Goal: Task Accomplishment & Management: Manage account settings

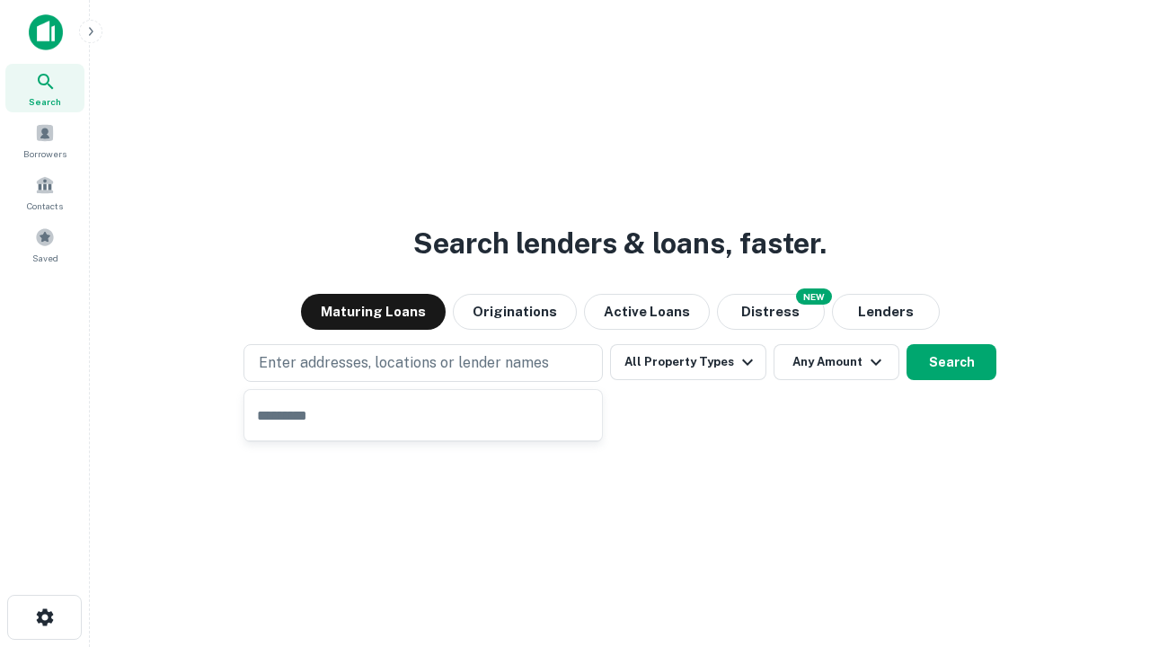
type input "**********"
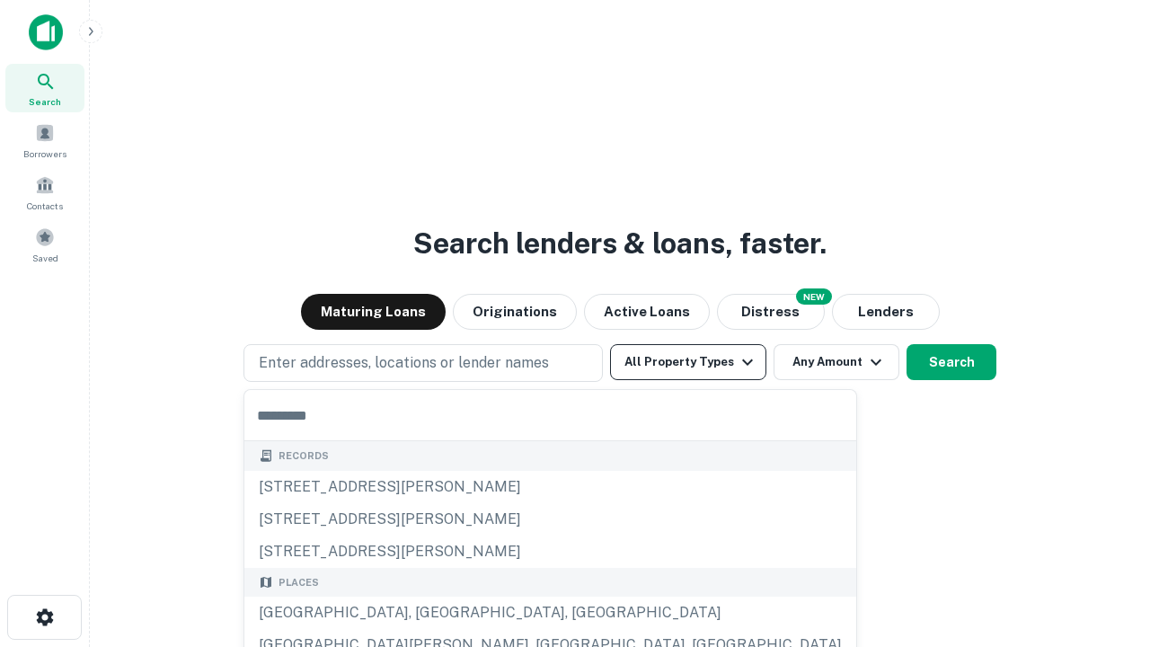
click at [688, 362] on button "All Property Types" at bounding box center [688, 362] width 156 height 36
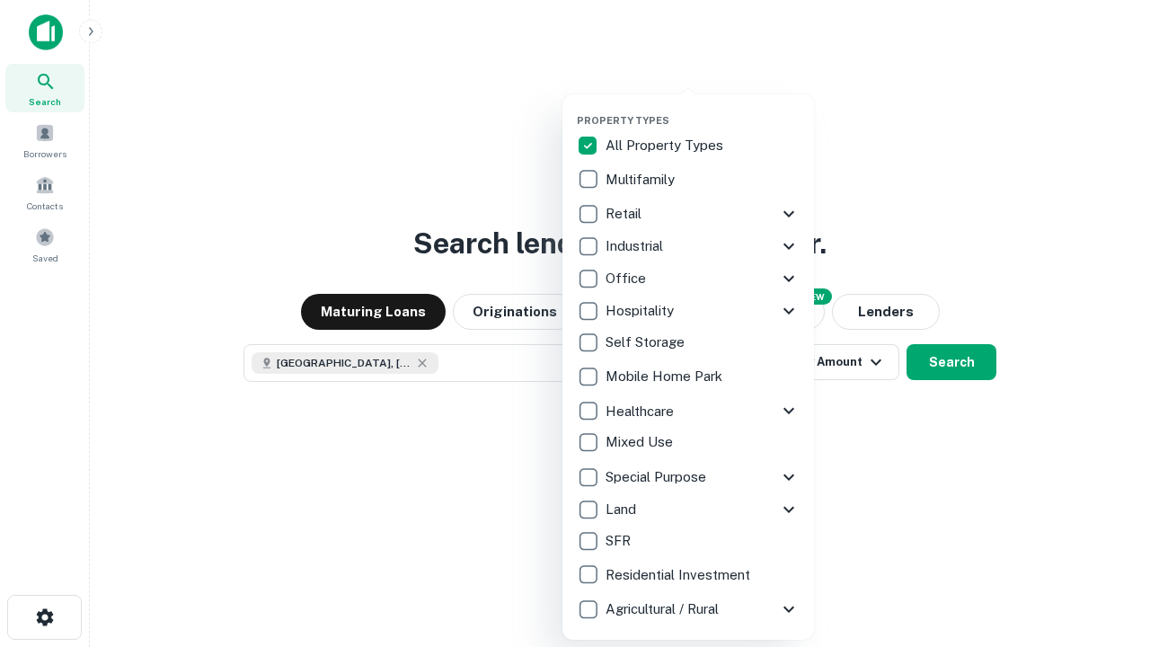
click at [702, 109] on button "button" at bounding box center [703, 109] width 252 height 1
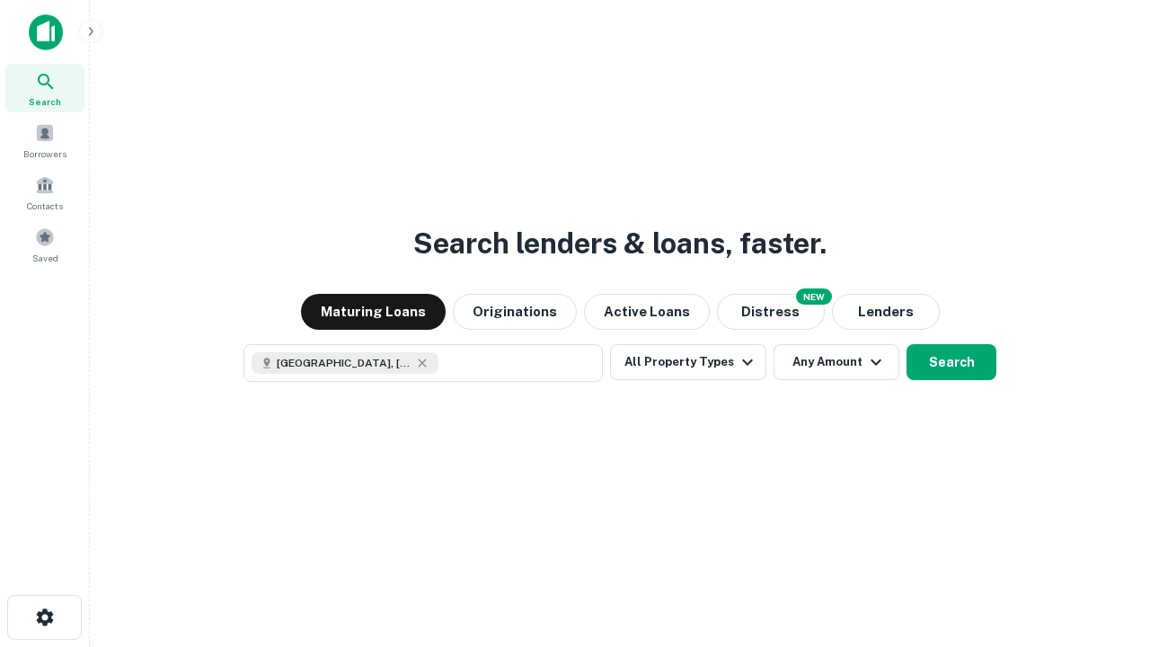
scroll to position [29, 0]
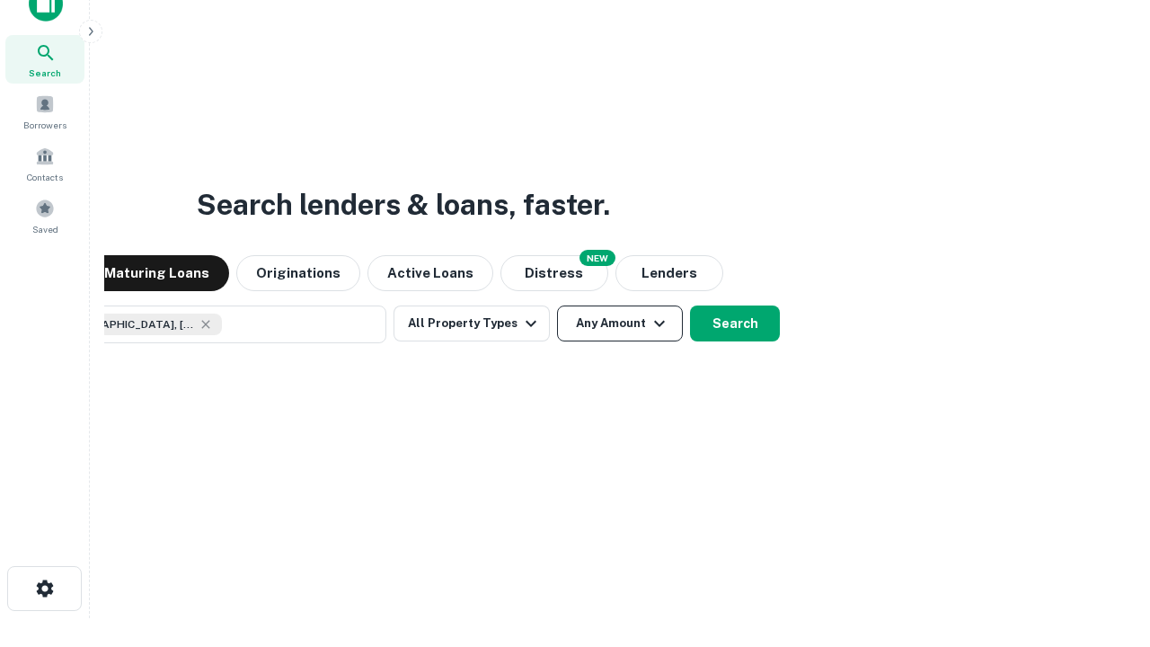
click at [557, 305] on button "Any Amount" at bounding box center [620, 323] width 126 height 36
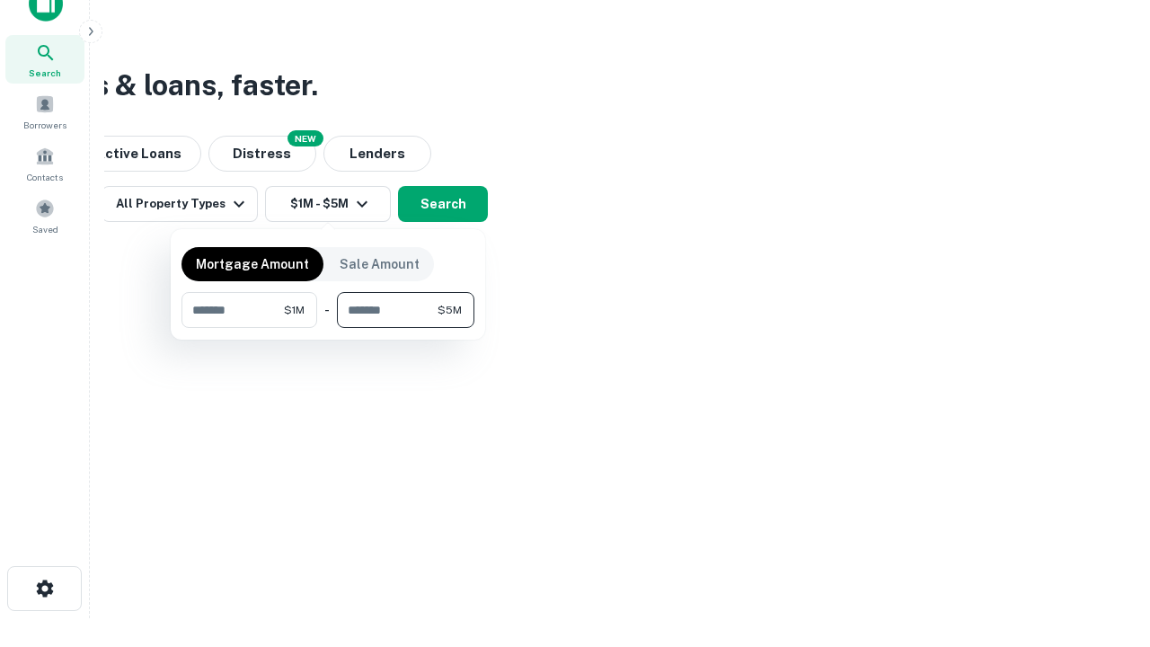
type input "*******"
click at [328, 328] on button "button" at bounding box center [327, 328] width 293 height 1
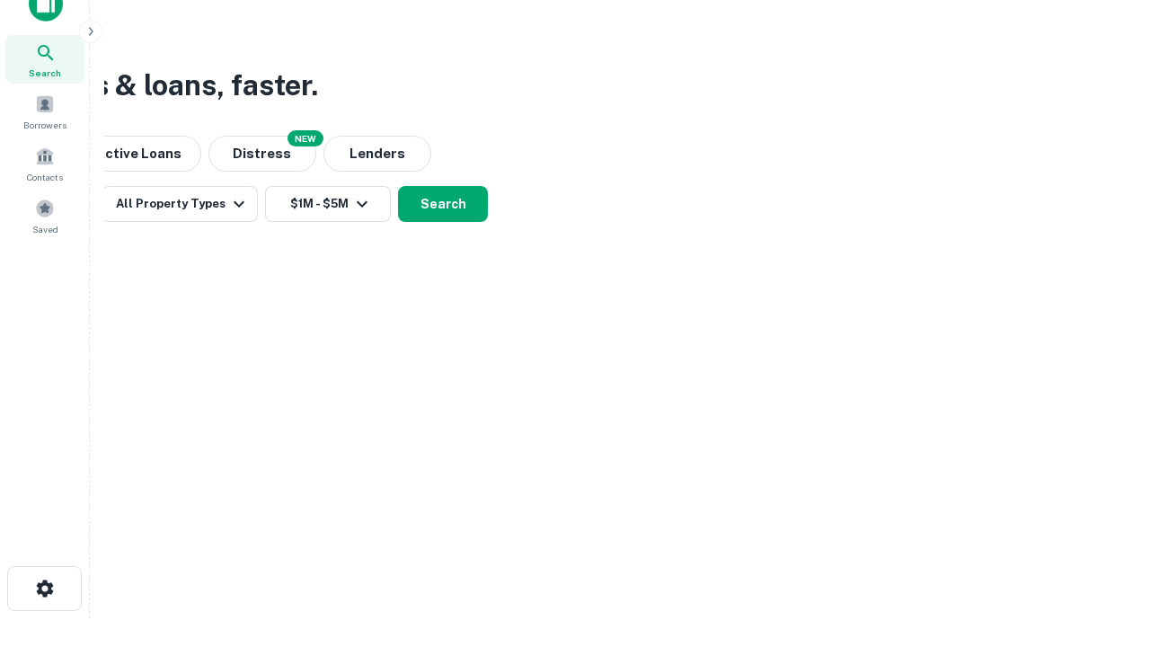
scroll to position [29, 0]
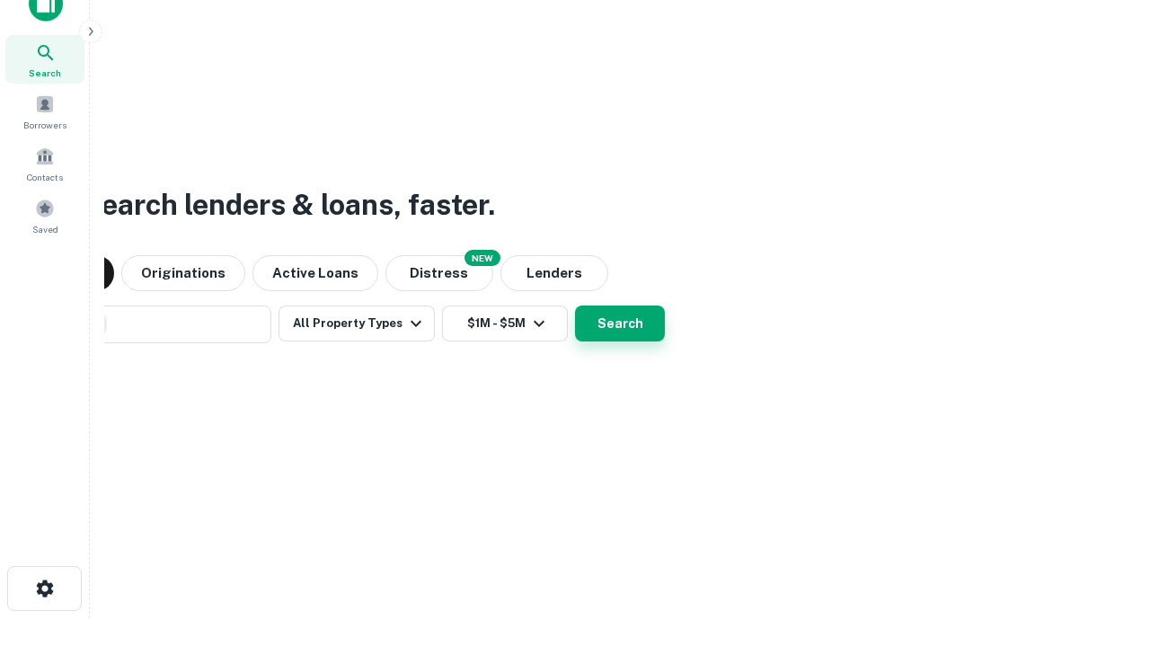
click at [575, 305] on button "Search" at bounding box center [620, 323] width 90 height 36
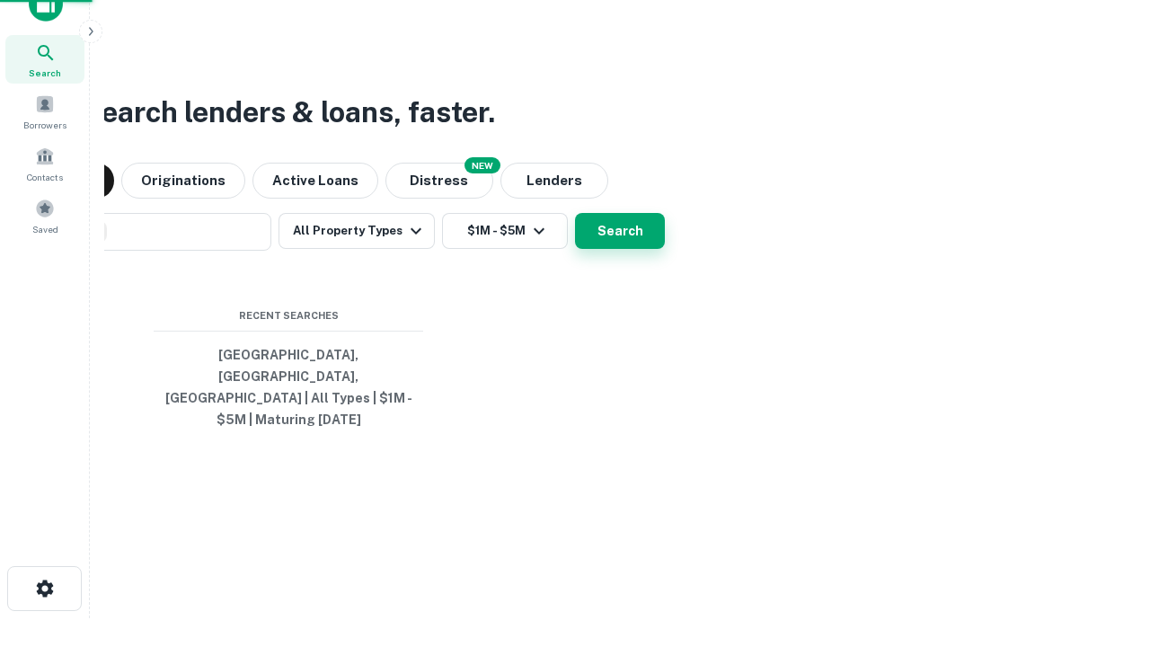
scroll to position [58, 508]
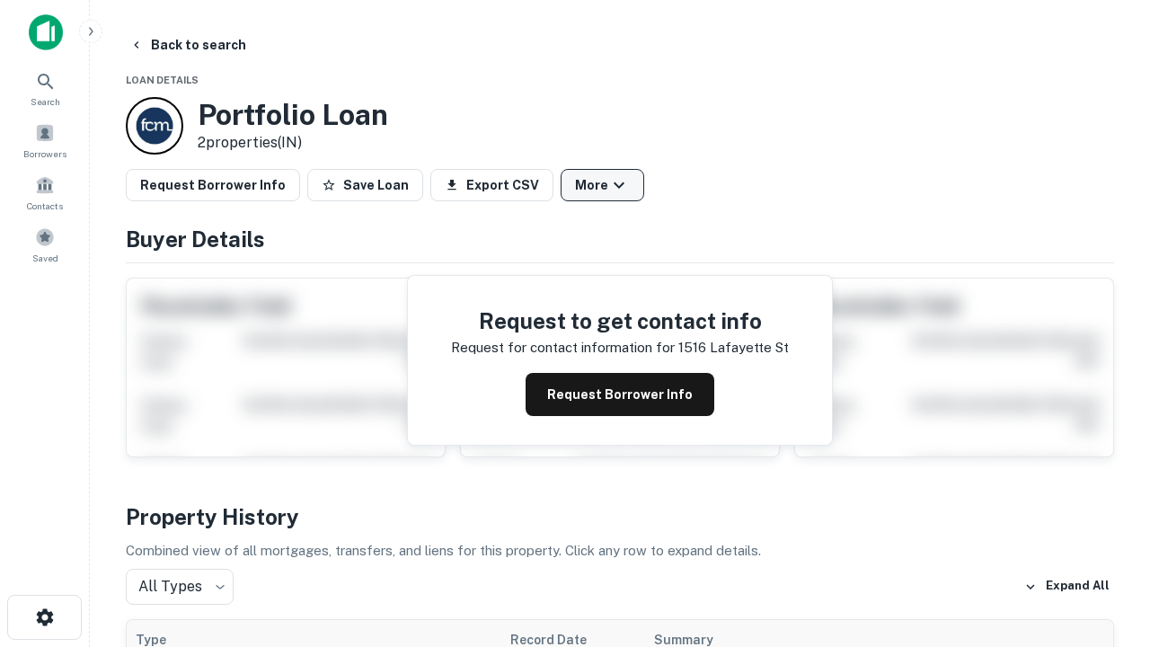
click at [602, 185] on button "More" at bounding box center [603, 185] width 84 height 32
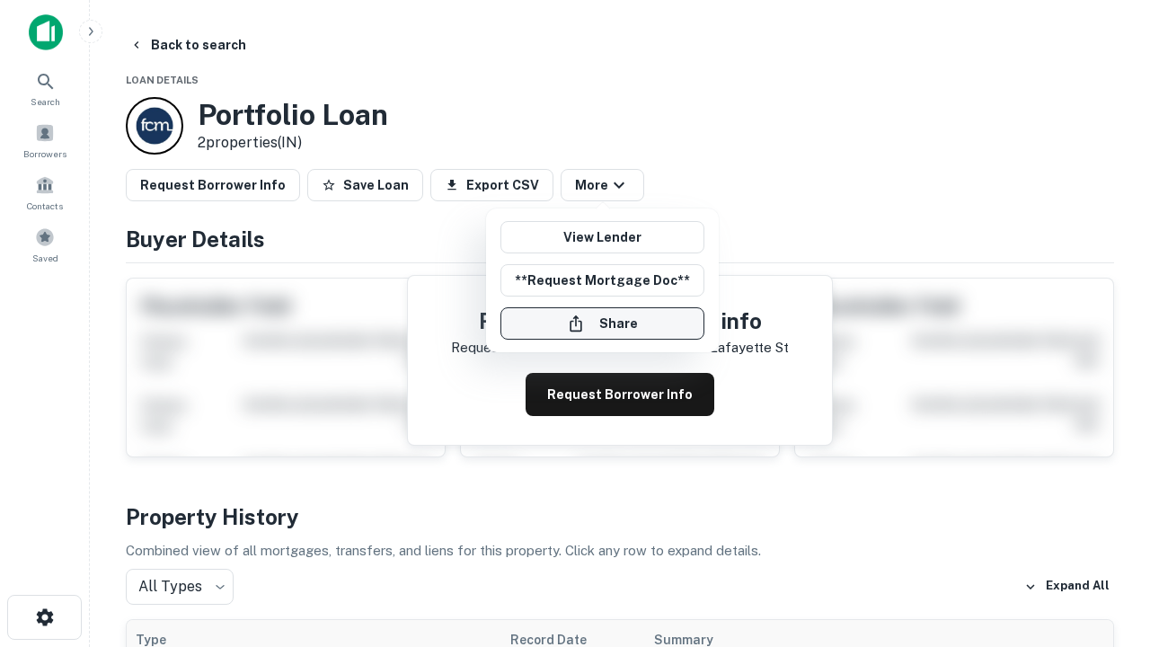
click at [602, 323] on button "Share" at bounding box center [602, 323] width 204 height 32
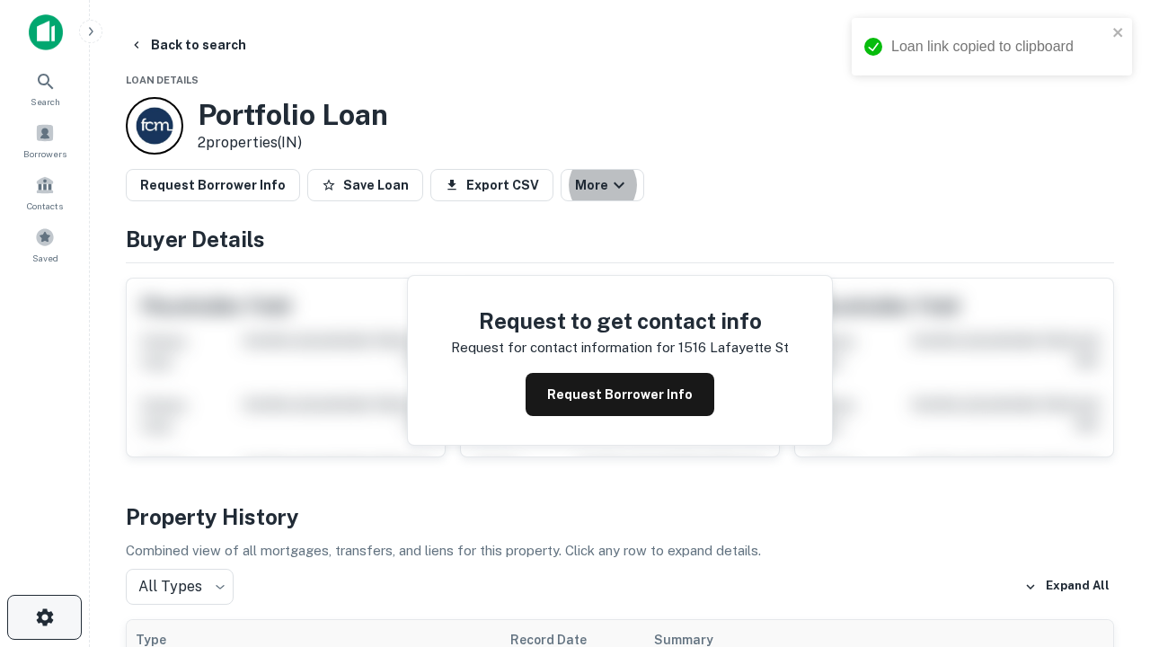
click at [44, 617] on icon "button" at bounding box center [45, 617] width 22 height 22
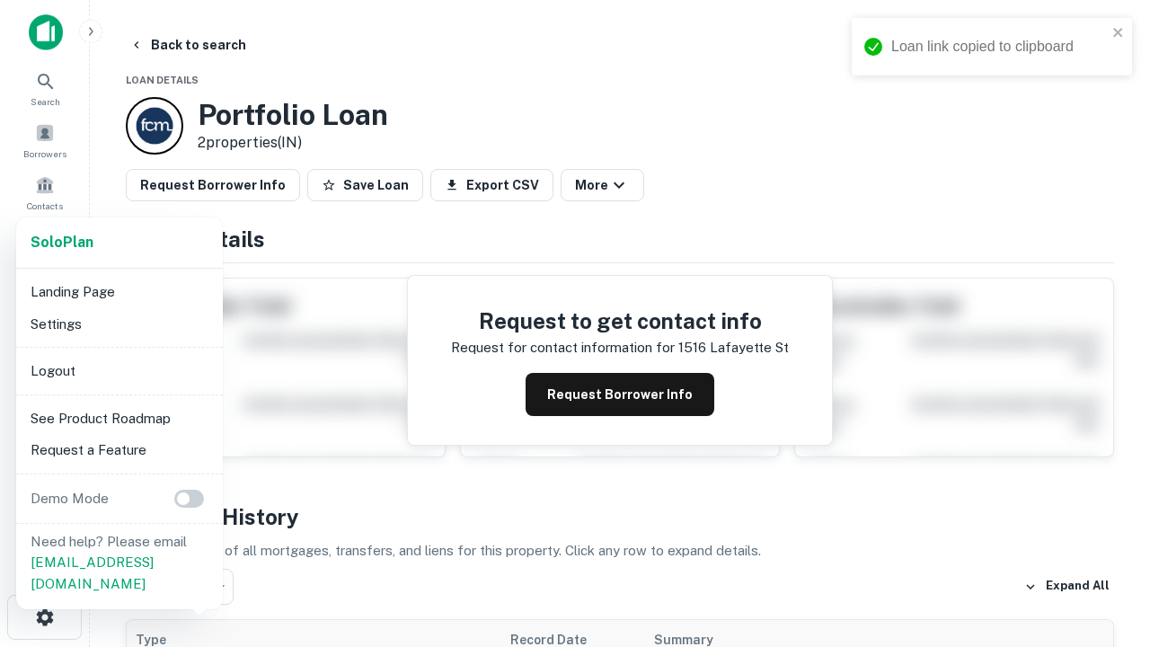
click at [119, 370] on li "Logout" at bounding box center [119, 371] width 192 height 32
